Goal: Find specific page/section: Find specific page/section

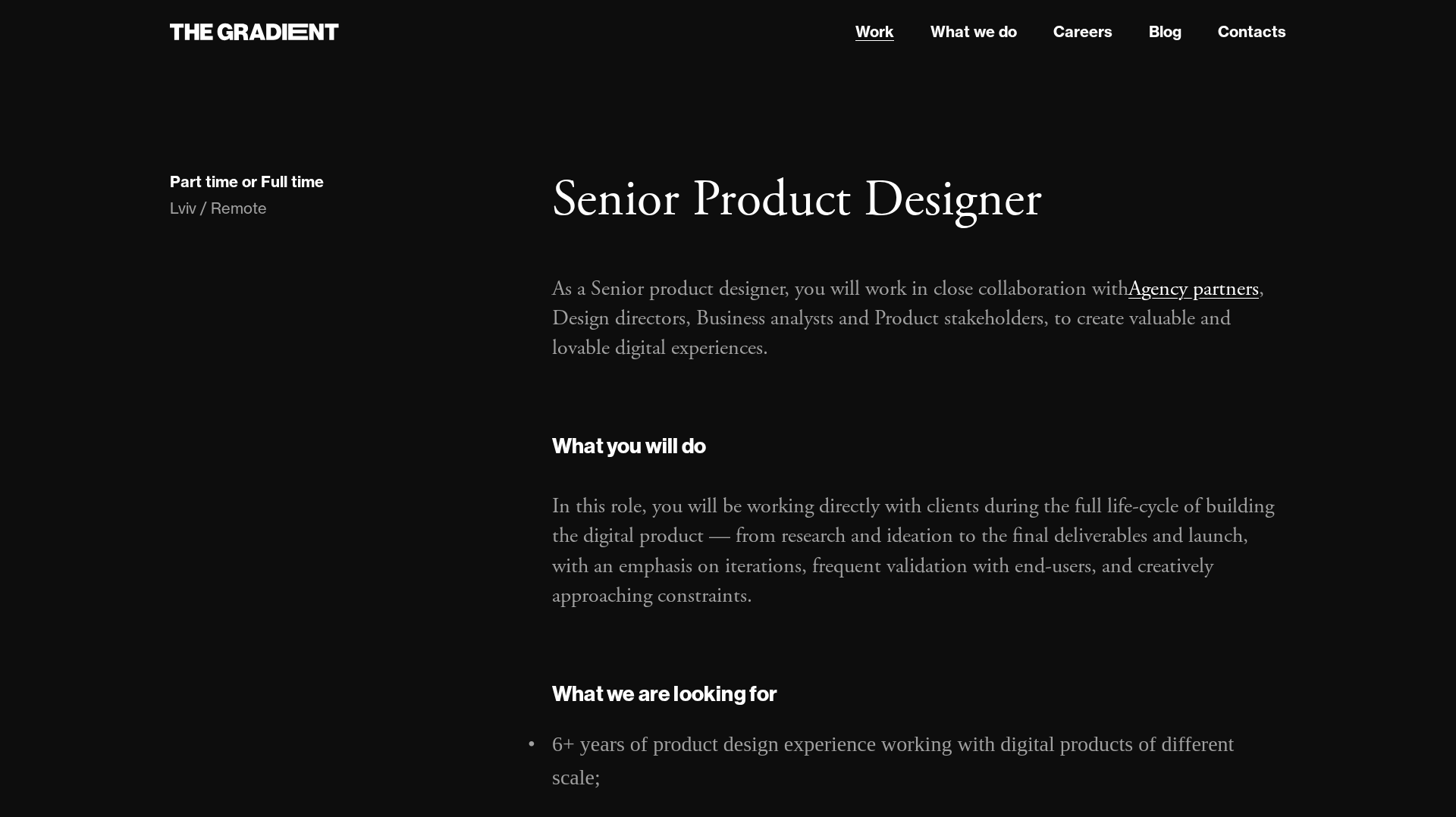
click at [878, 34] on link "Work" at bounding box center [874, 32] width 39 height 22
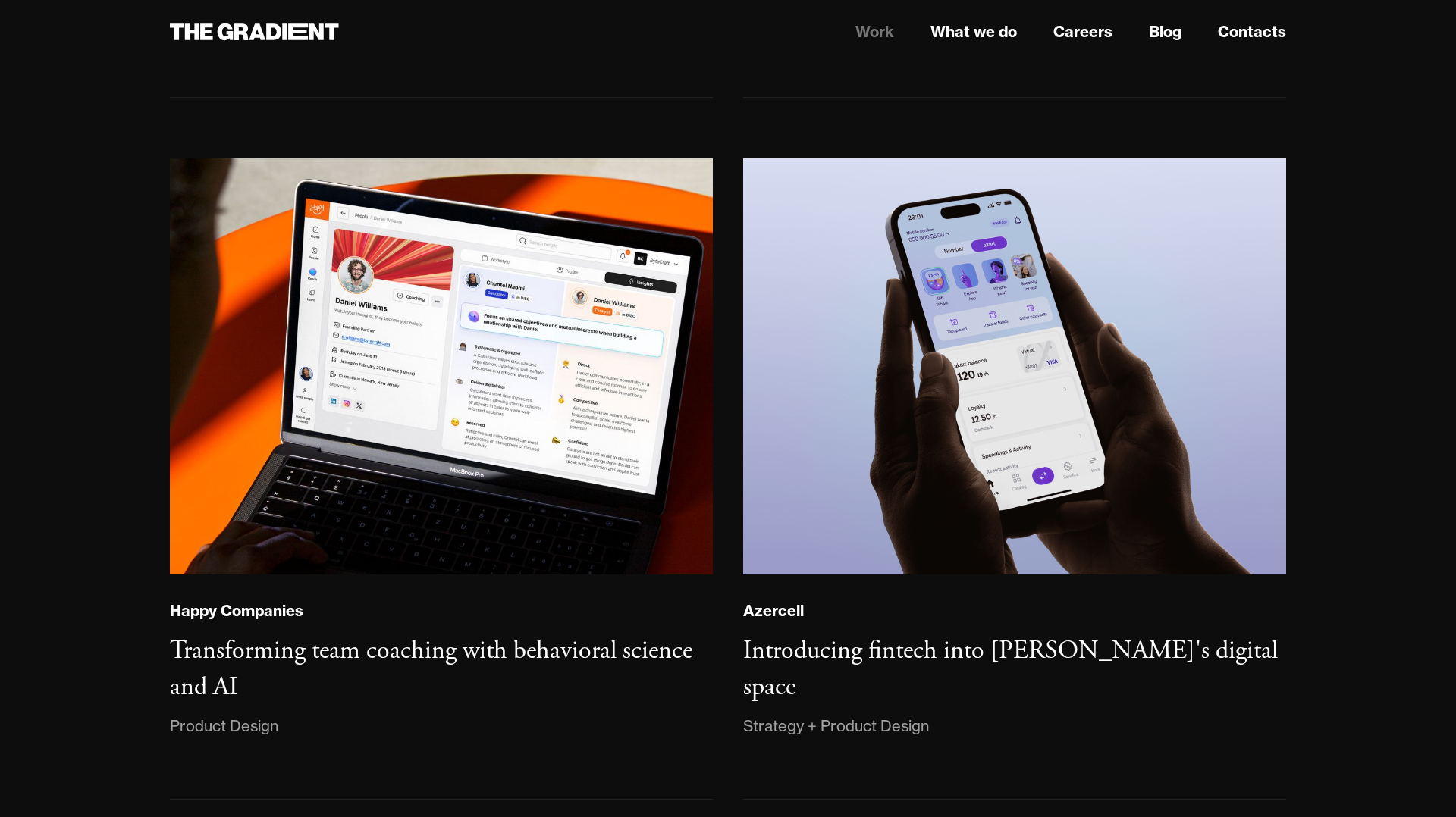
scroll to position [839, 0]
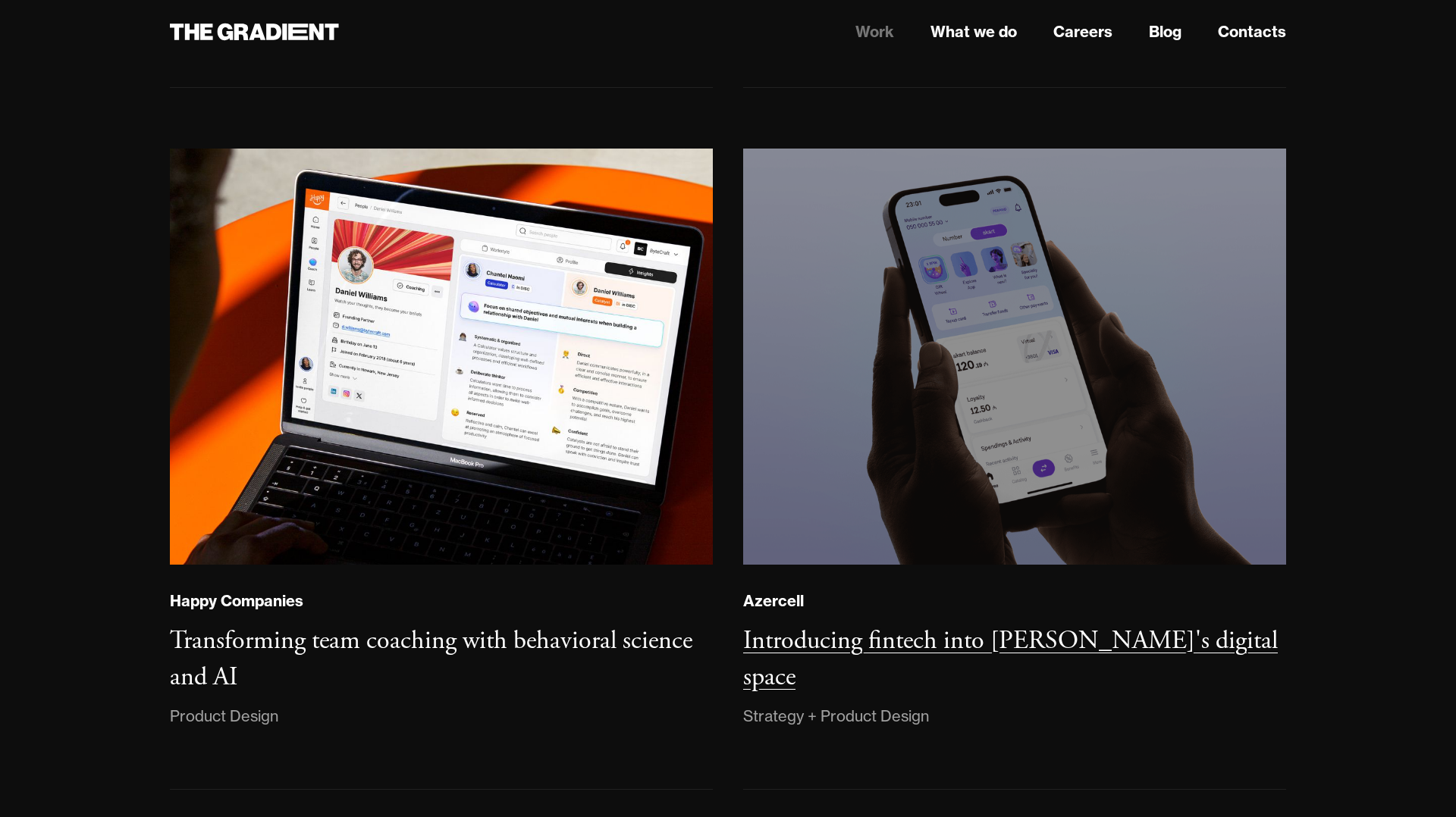
click at [975, 384] on img at bounding box center [1015, 357] width 553 height 425
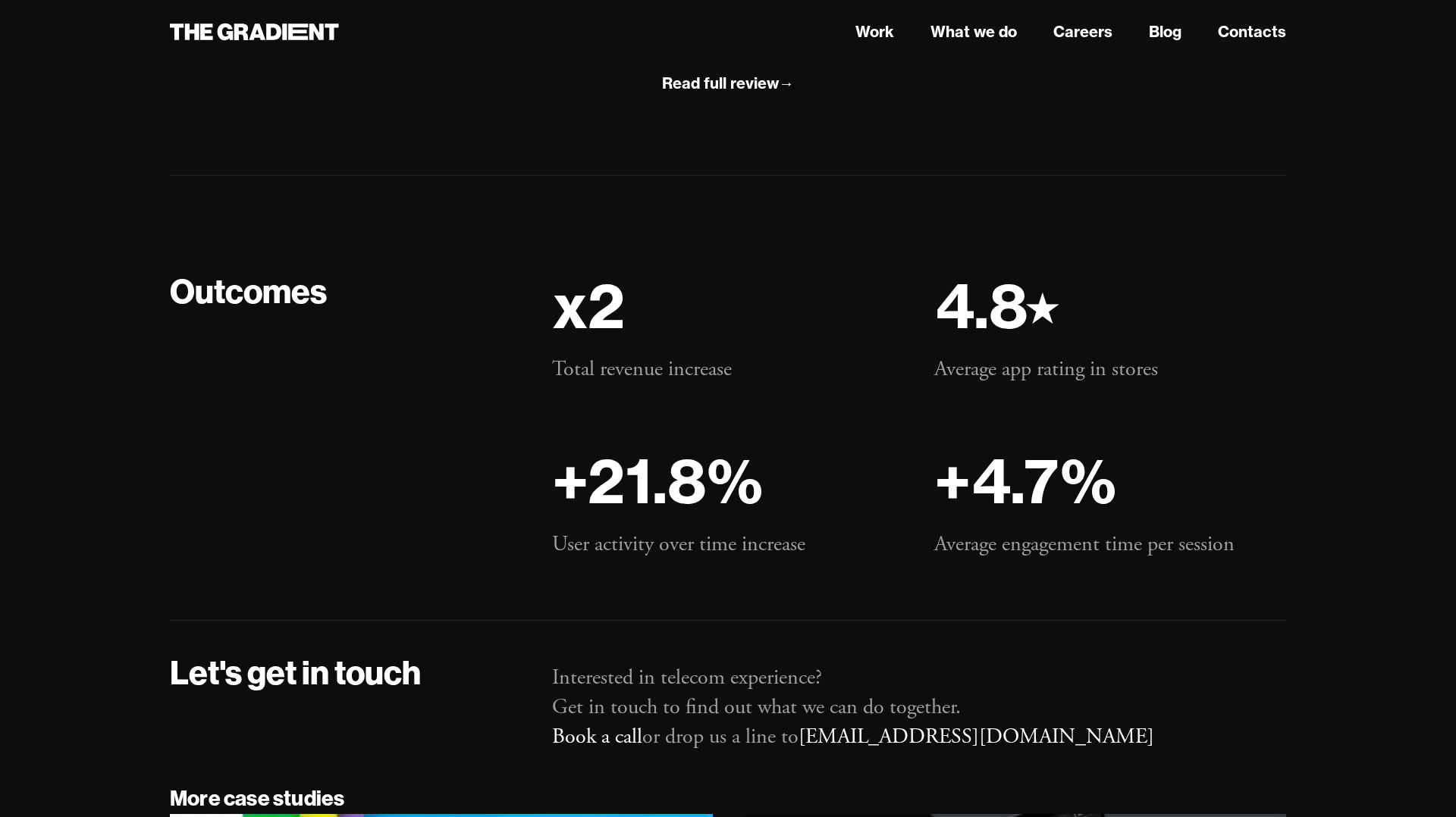
scroll to position [11358, 0]
